Goal: Task Accomplishment & Management: Complete application form

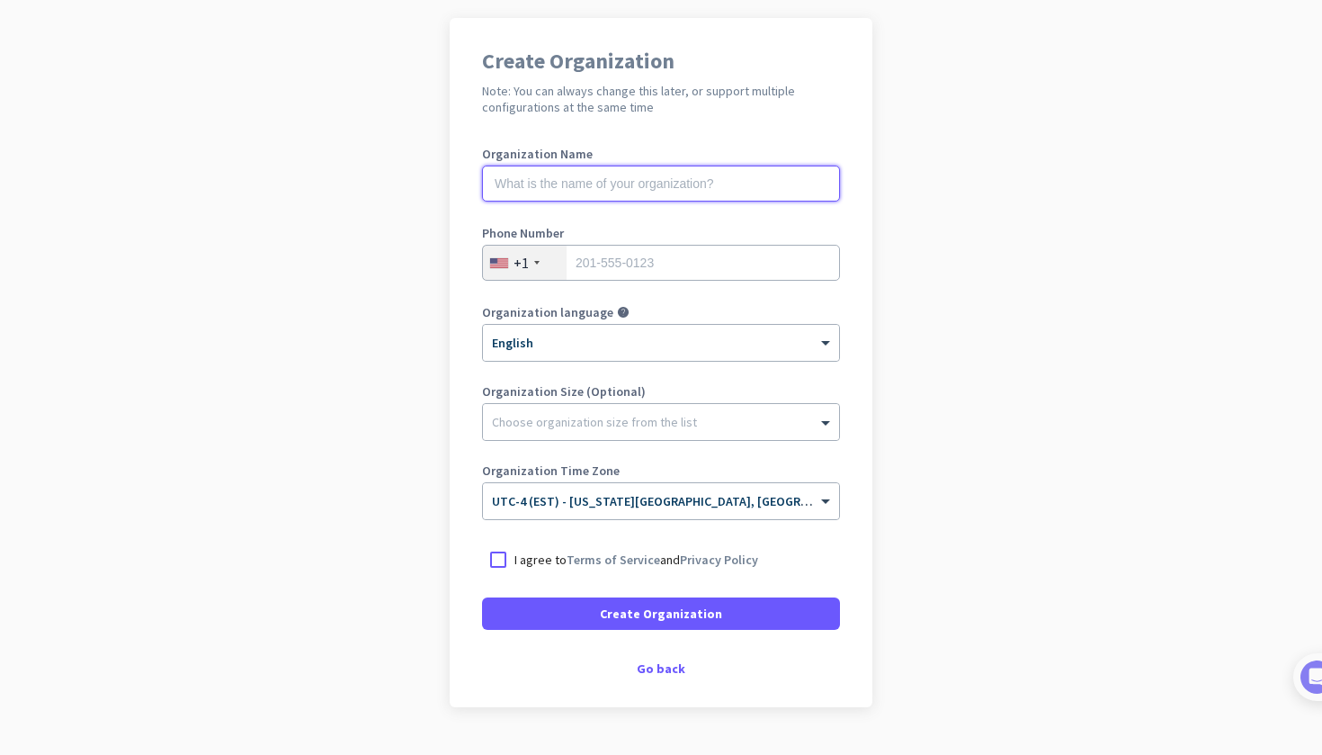
scroll to position [132, 0]
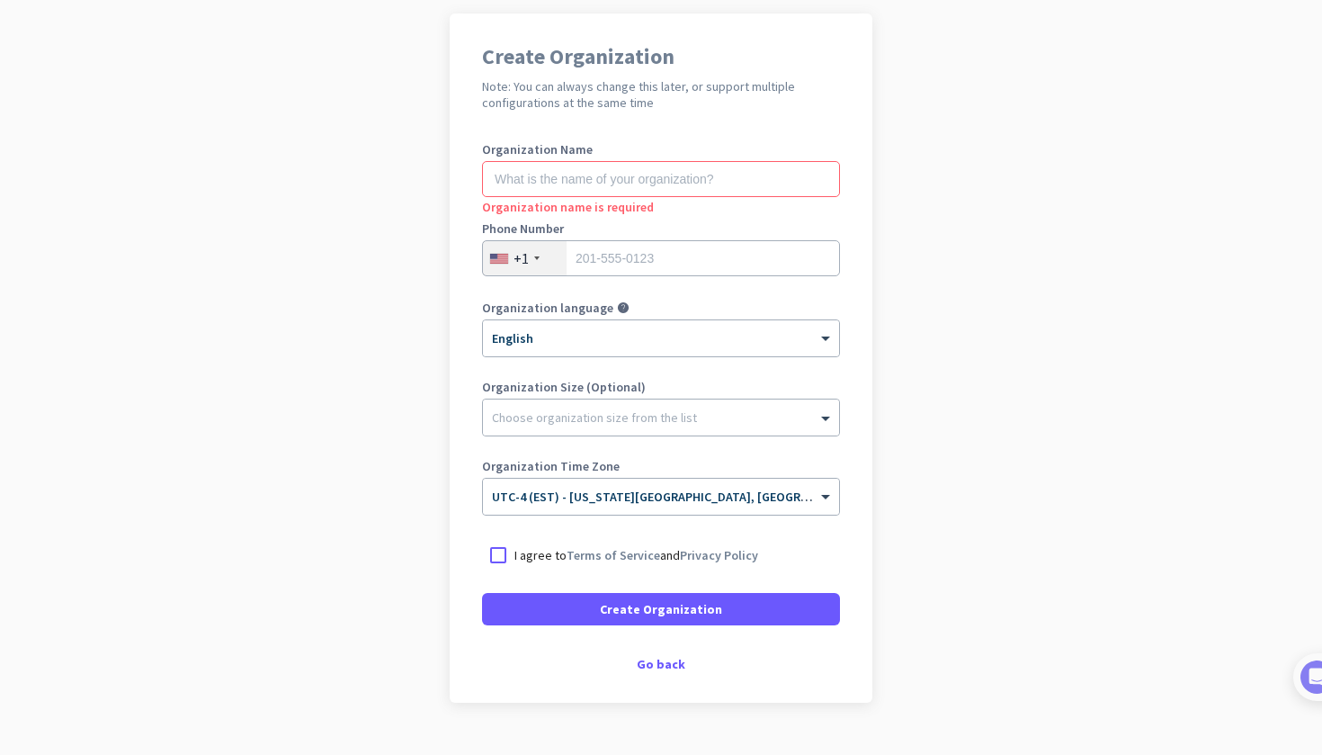
click at [656, 674] on div "Create Organization Note: You can always change this later, or support multiple…" at bounding box center [661, 357] width 423 height 689
click at [662, 663] on div "Go back" at bounding box center [661, 663] width 358 height 13
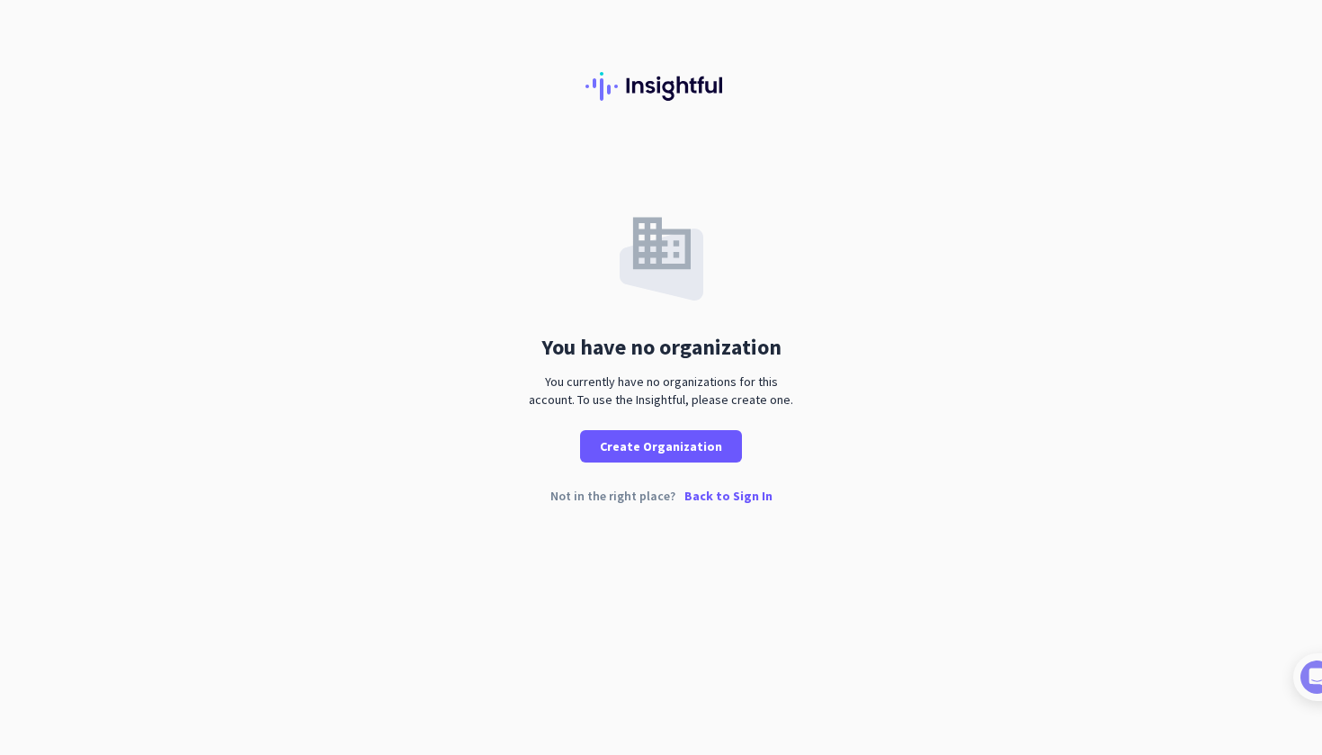
click at [710, 501] on p "Back to Sign In" at bounding box center [728, 495] width 88 height 13
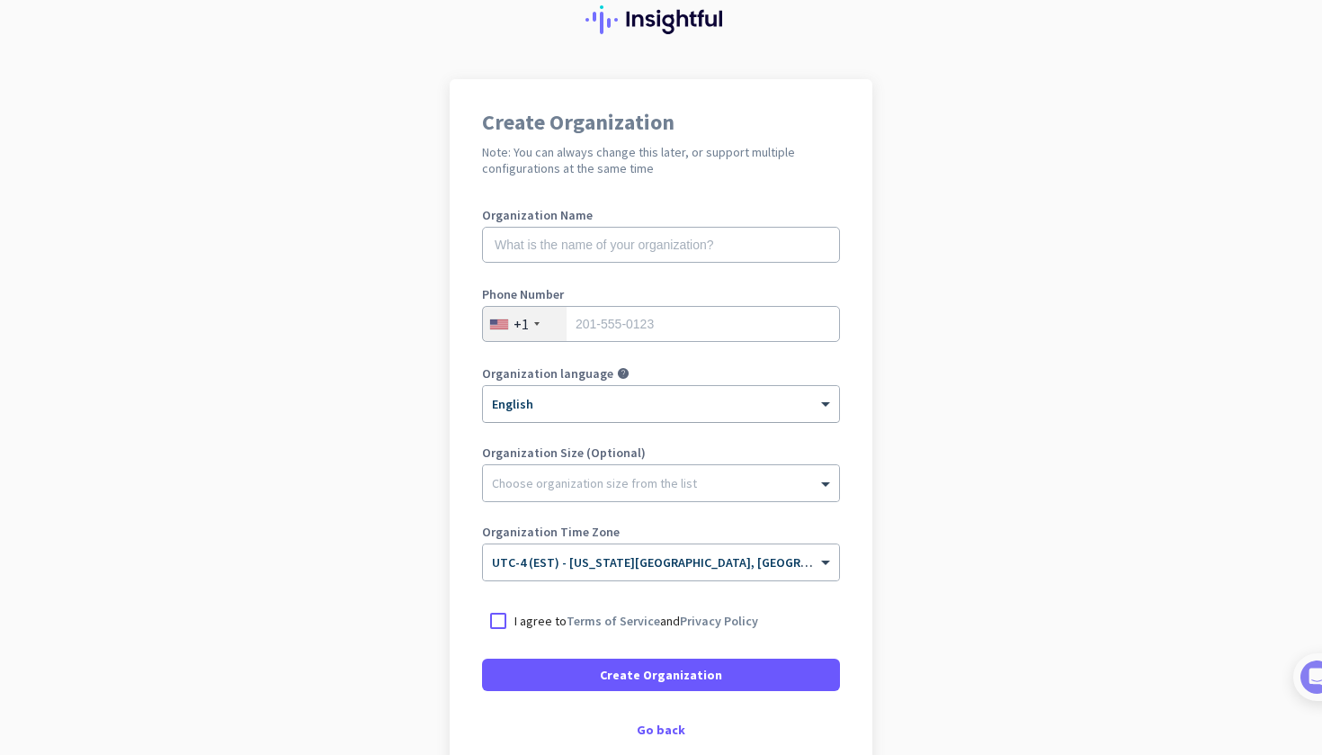
scroll to position [64, 0]
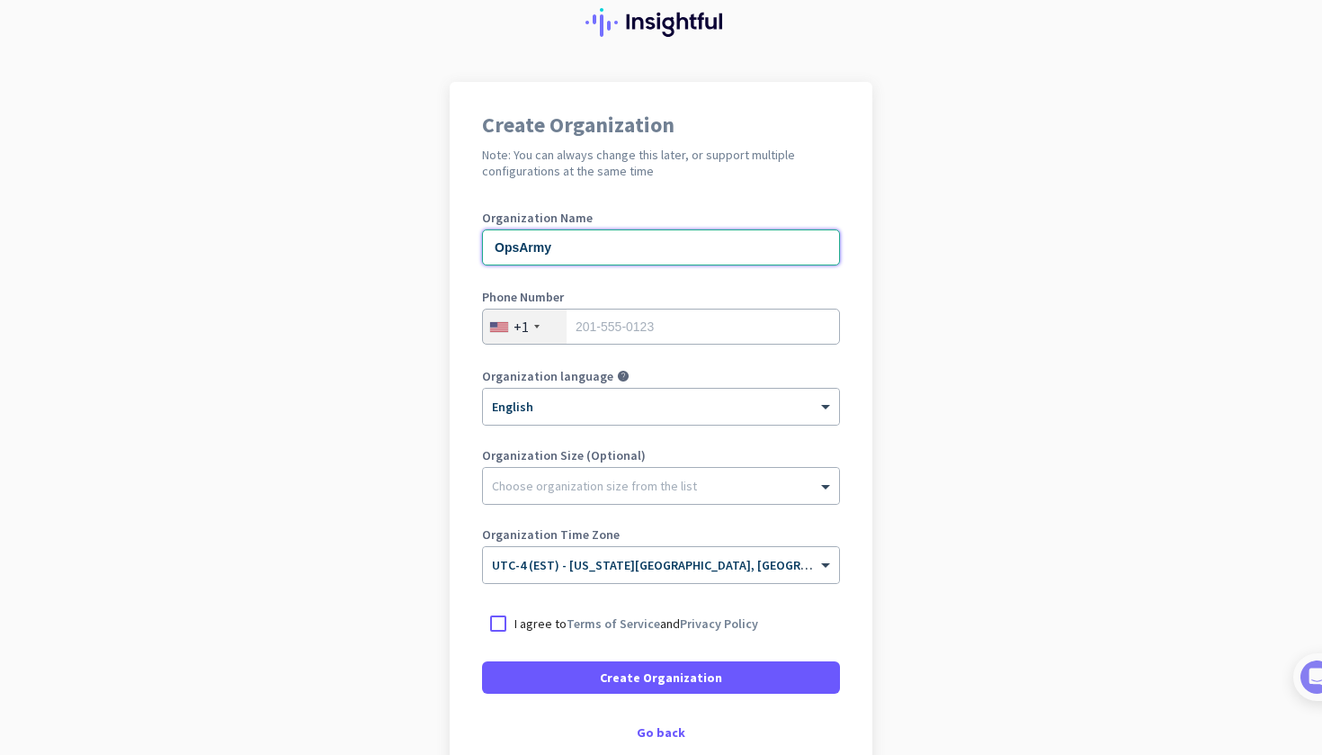
type input "OpsArmy"
type input "7329304476"
click at [653, 456] on label "Organization Size (Optional)" at bounding box center [661, 455] width 358 height 13
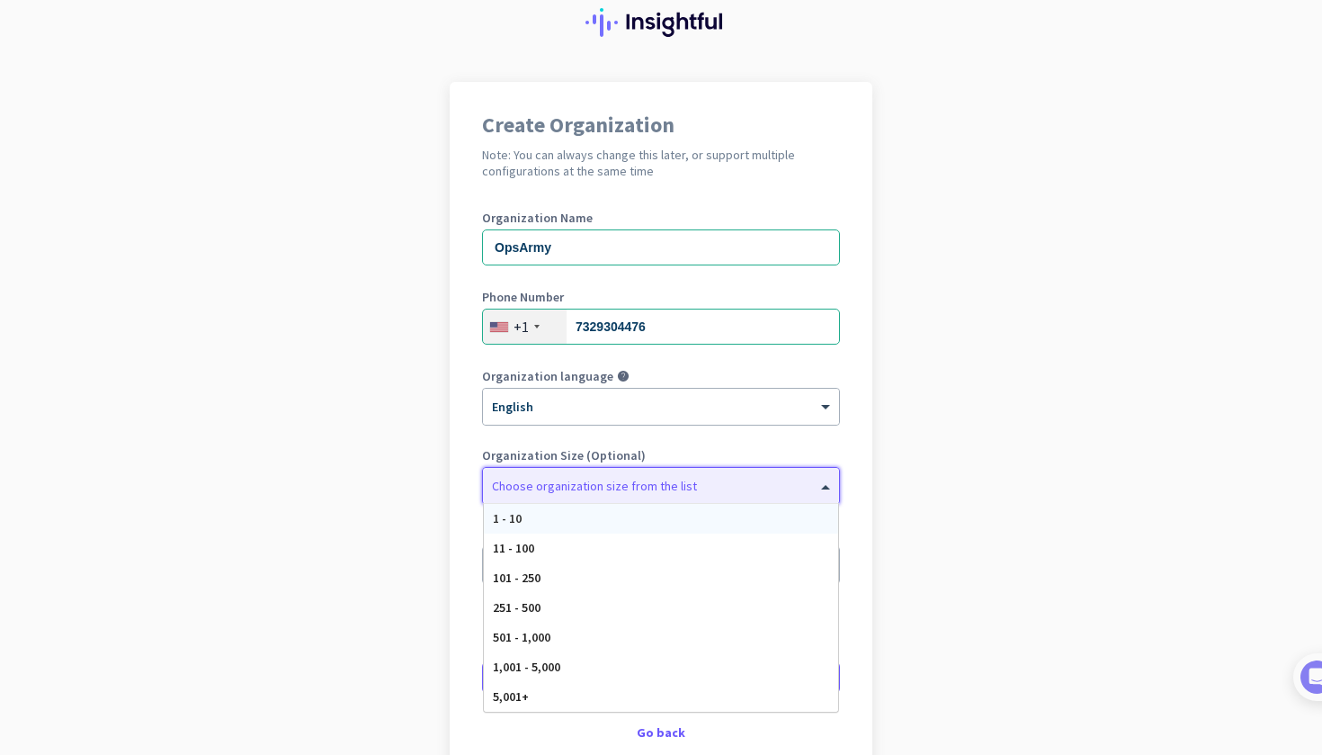
click at [648, 487] on div at bounding box center [661, 481] width 356 height 18
click at [575, 552] on div "11 - 100" at bounding box center [661, 548] width 354 height 30
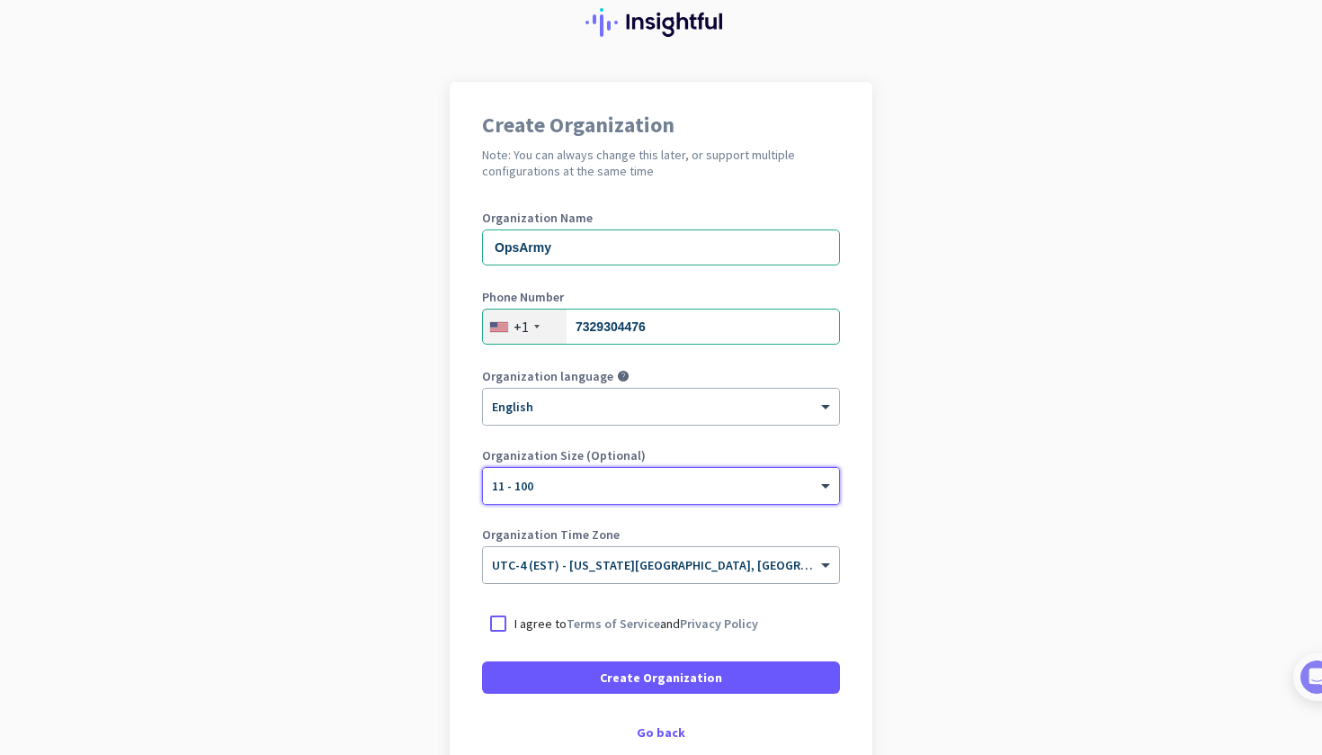
click at [645, 571] on span "UTC-4 (EST) - [US_STATE][GEOGRAPHIC_DATA], [GEOGRAPHIC_DATA], [GEOGRAPHIC_DATA]…" at bounding box center [805, 565] width 626 height 16
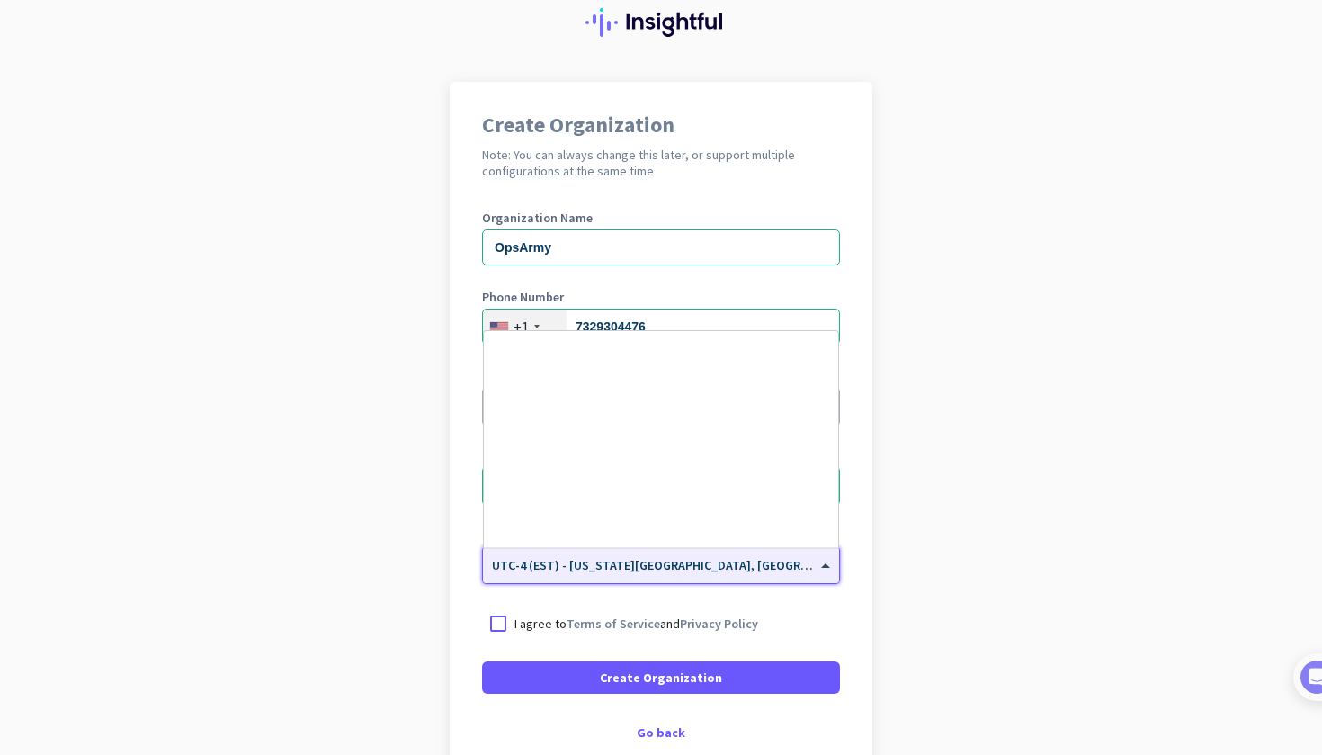
scroll to position [2107, 0]
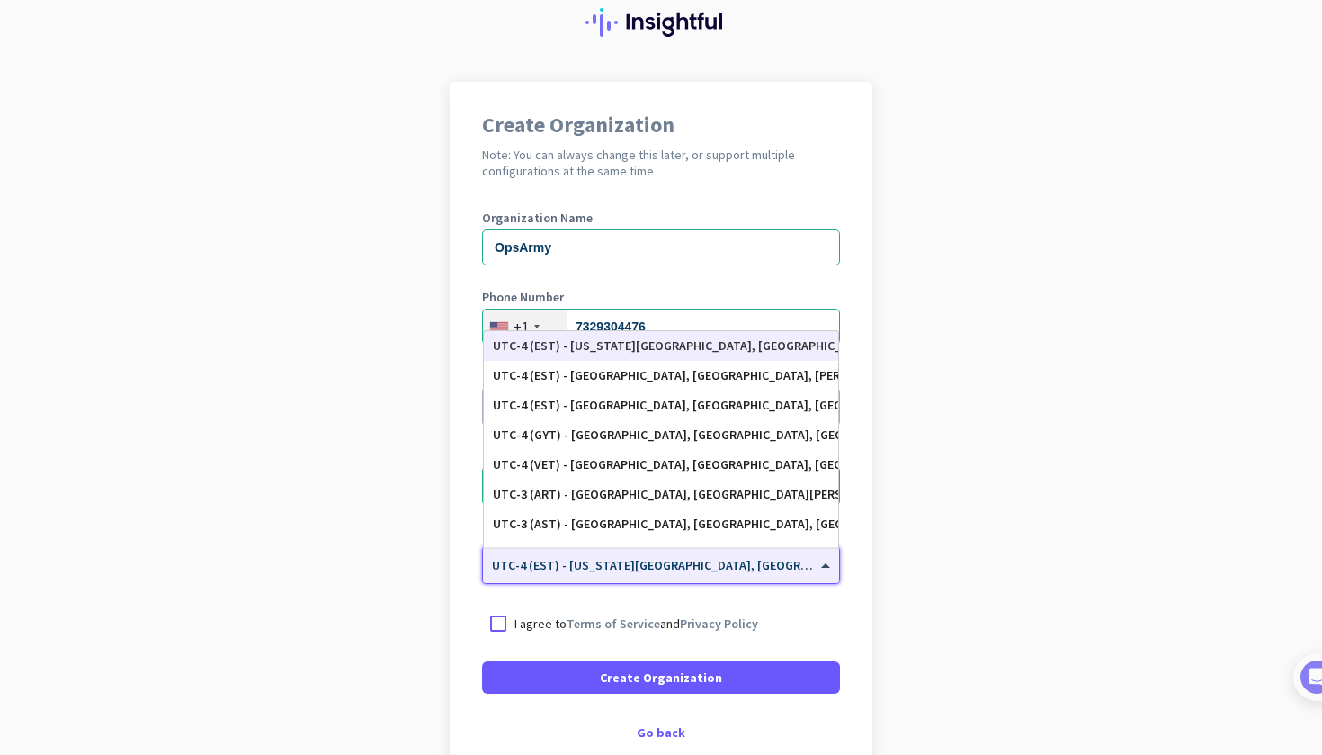
click at [645, 571] on span "UTC-4 (EST) - [US_STATE][GEOGRAPHIC_DATA], [GEOGRAPHIC_DATA], [GEOGRAPHIC_DATA]…" at bounding box center [805, 565] width 626 height 16
click at [606, 633] on div "I agree to Terms of Service and Privacy Policy" at bounding box center [661, 623] width 358 height 32
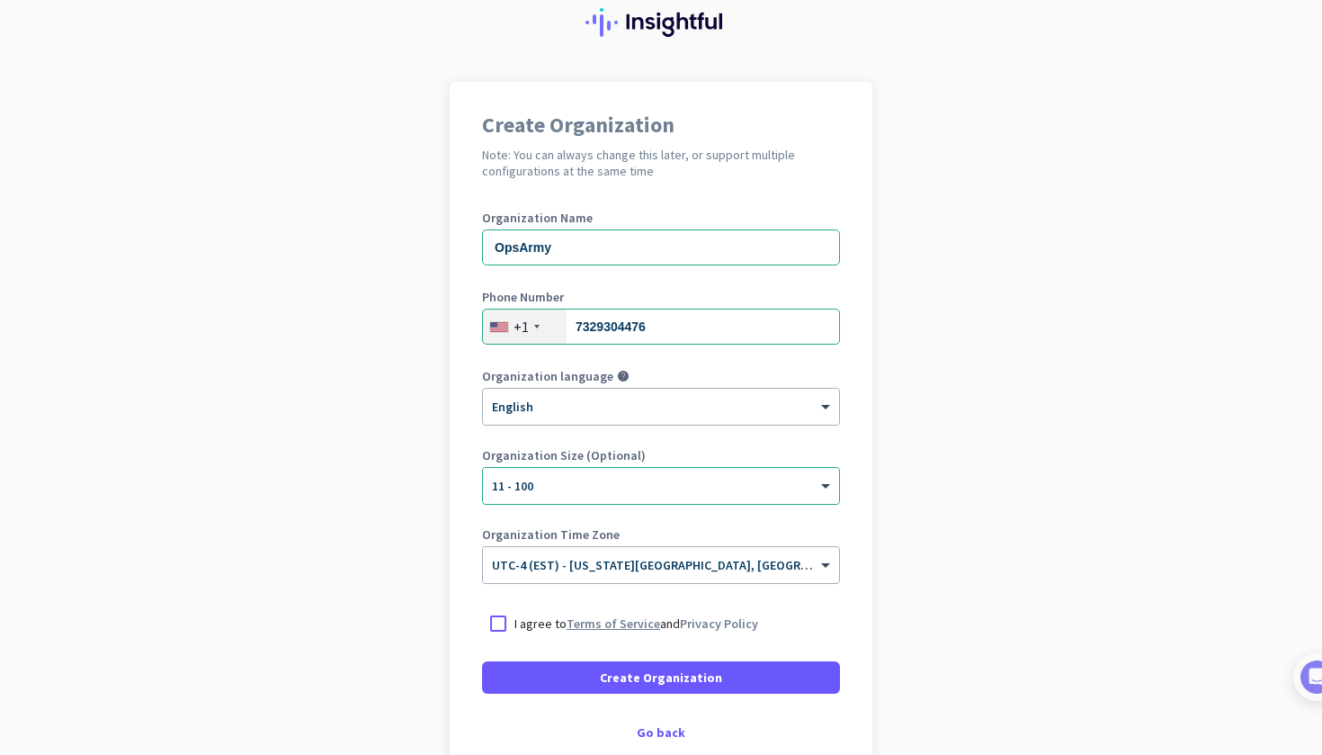
click at [616, 616] on link "Terms of Service" at bounding box center [614, 623] width 94 height 16
click at [692, 621] on link "Privacy Policy" at bounding box center [719, 623] width 78 height 16
click at [523, 625] on p "I agree to Terms of Service and Privacy Policy" at bounding box center [636, 623] width 244 height 18
click at [0, 0] on input "I agree to Terms of Service and Privacy Policy" at bounding box center [0, 0] width 0 height 0
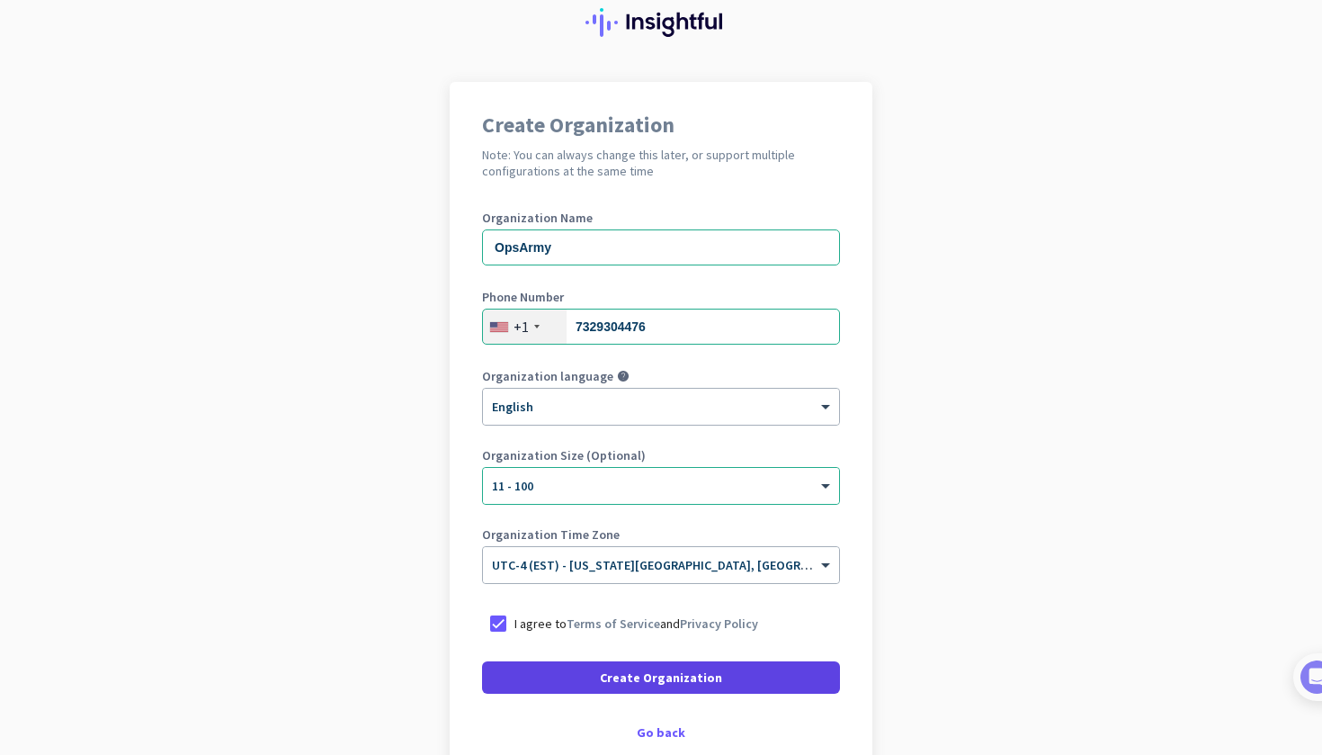
click at [622, 670] on span "Create Organization" at bounding box center [661, 677] width 122 height 18
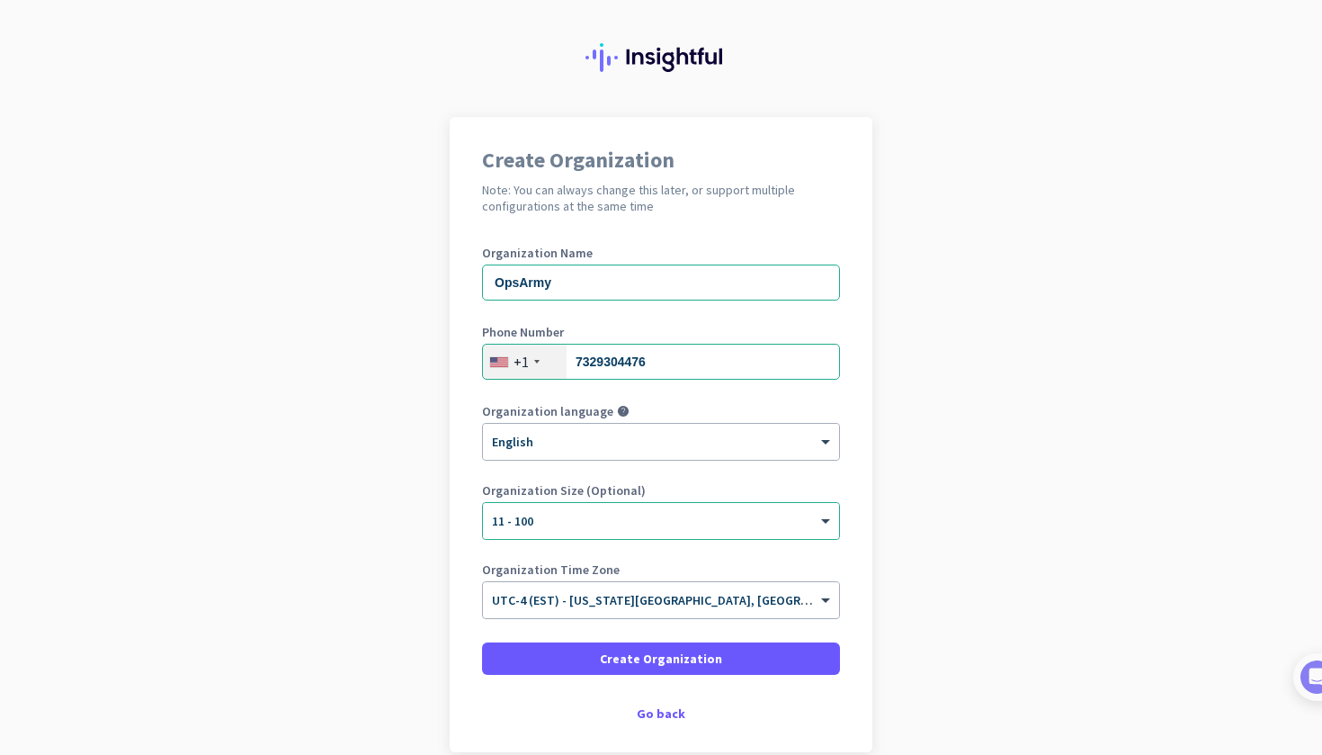
scroll to position [37, 0]
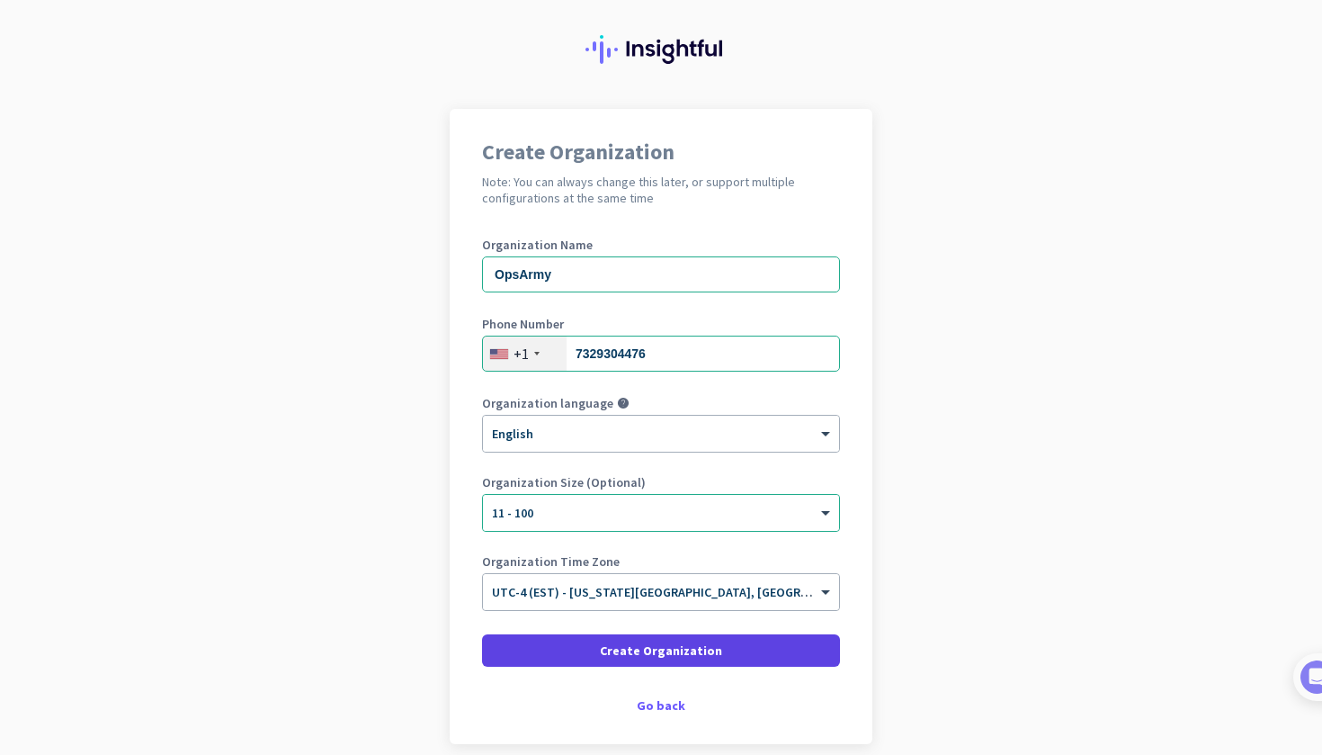
click at [686, 640] on span at bounding box center [661, 650] width 358 height 43
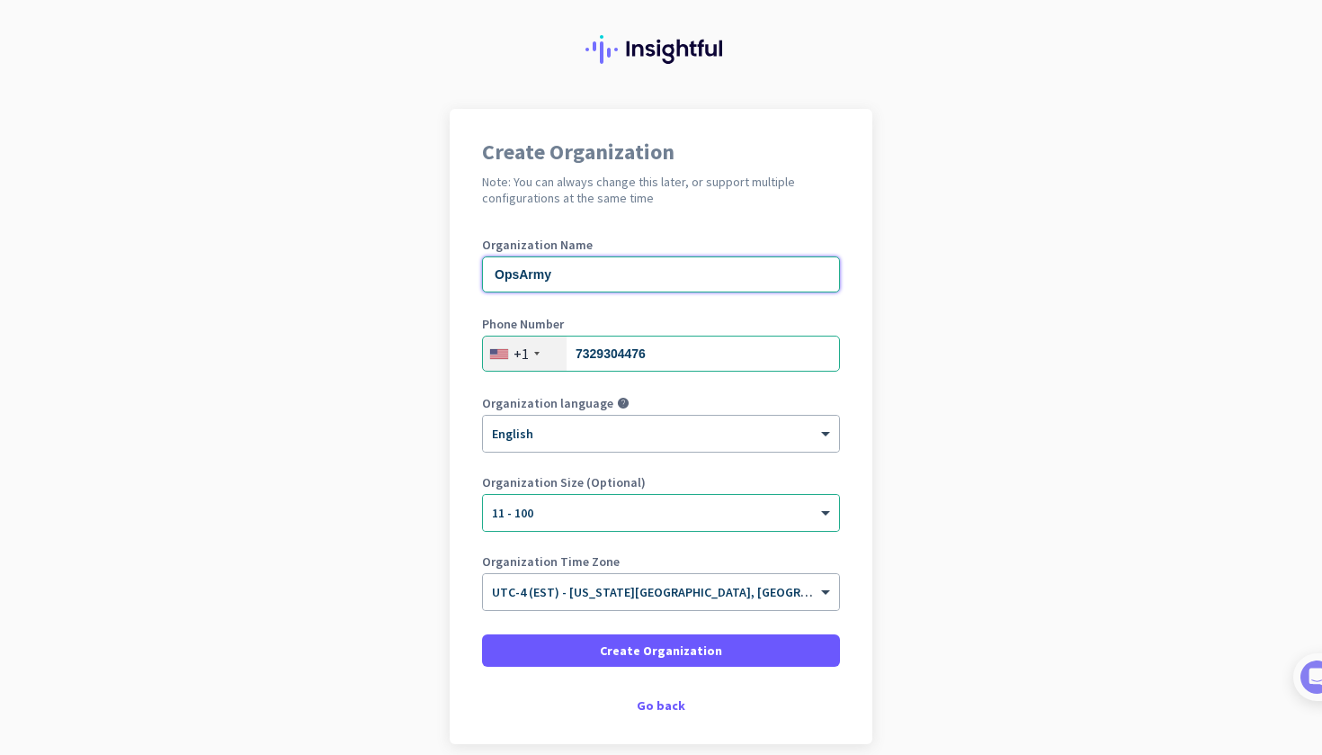
click at [606, 273] on input "OpsArmy" at bounding box center [661, 274] width 358 height 36
type input "O"
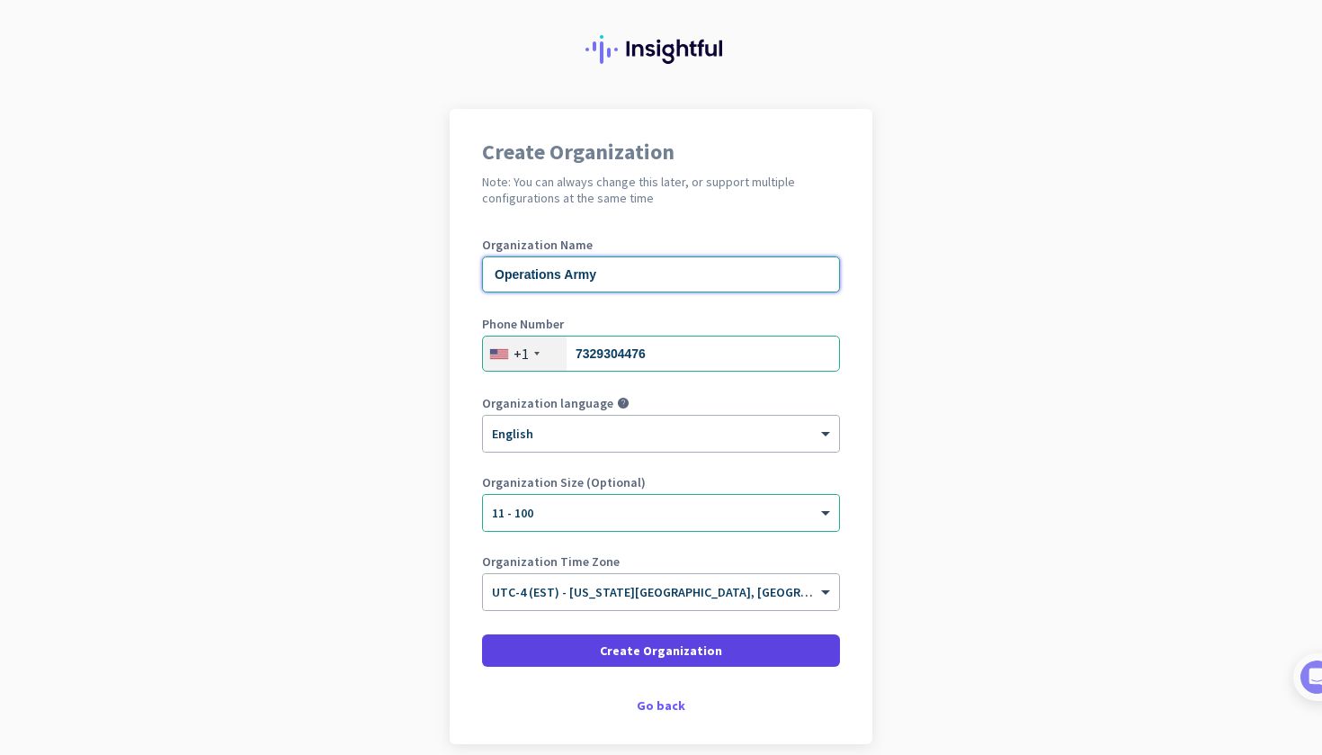
type input "Operations Army"
click at [674, 649] on span "Create Organization" at bounding box center [661, 650] width 122 height 18
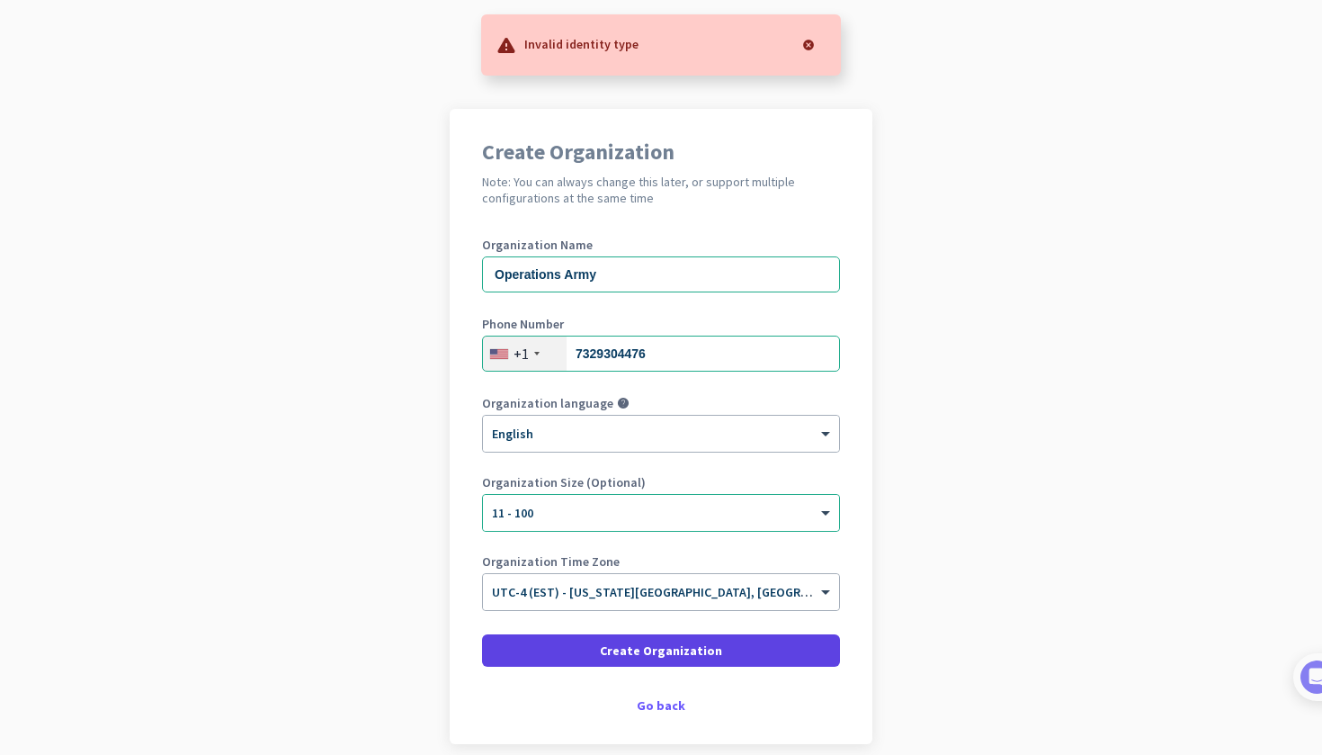
click at [674, 649] on span "Create Organization" at bounding box center [661, 650] width 122 height 18
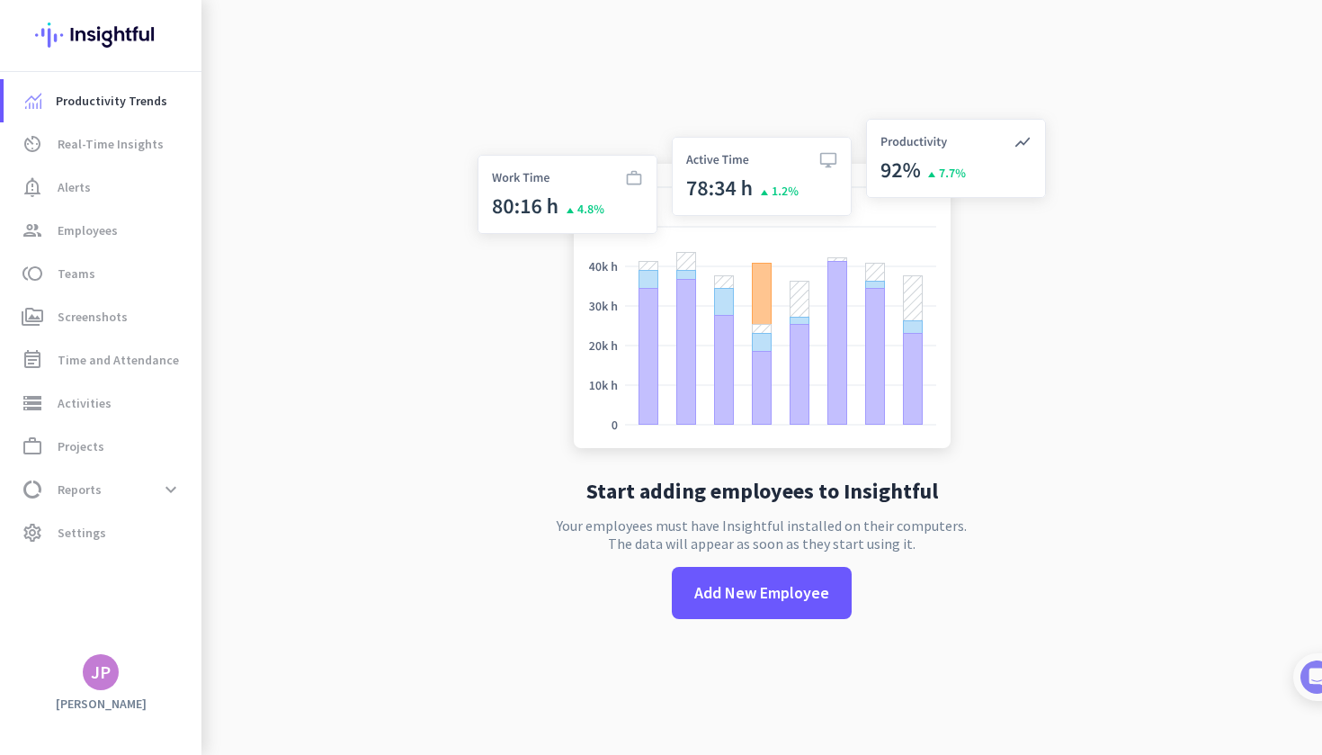
click at [1007, 300] on img at bounding box center [761, 287] width 595 height 358
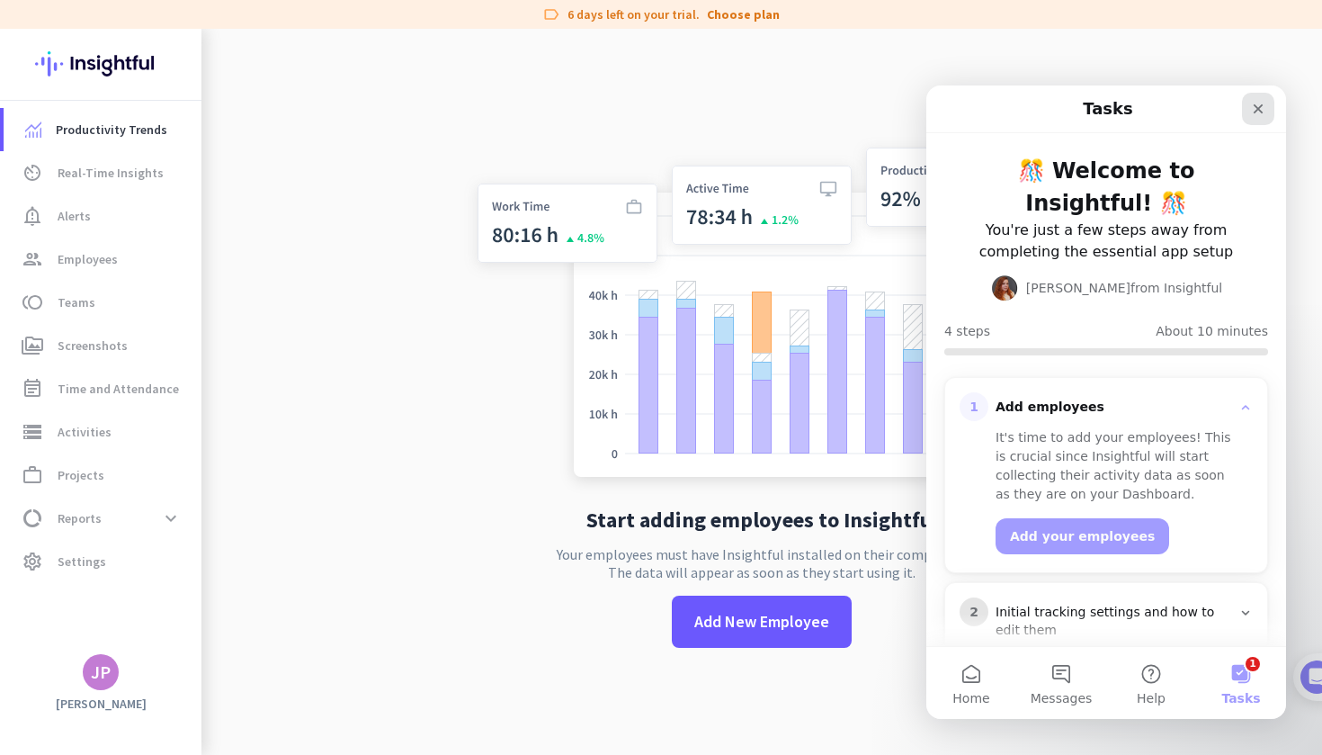
click at [1261, 113] on icon "Close" at bounding box center [1258, 109] width 14 height 14
